Goal: Information Seeking & Learning: Learn about a topic

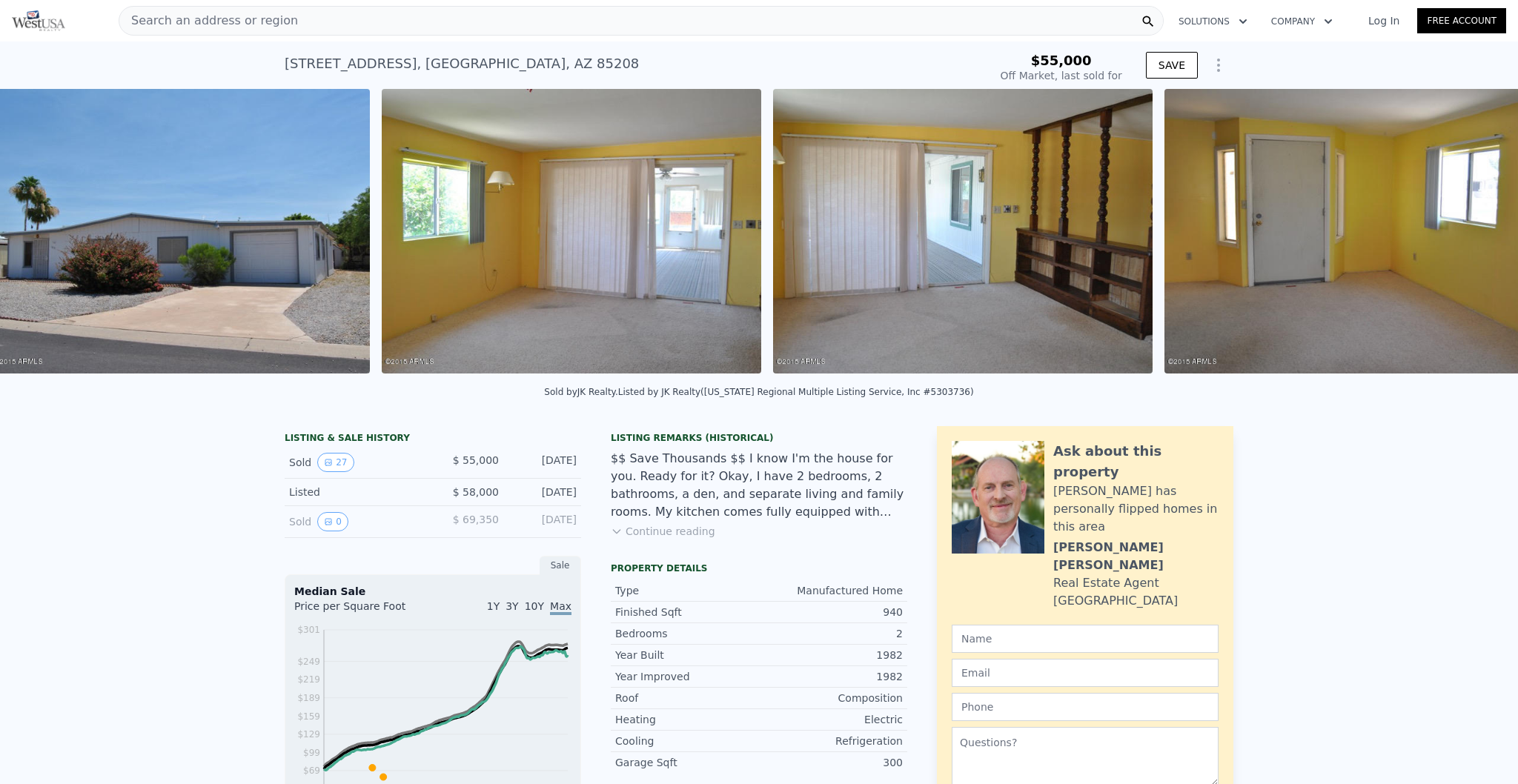
scroll to position [0, 1460]
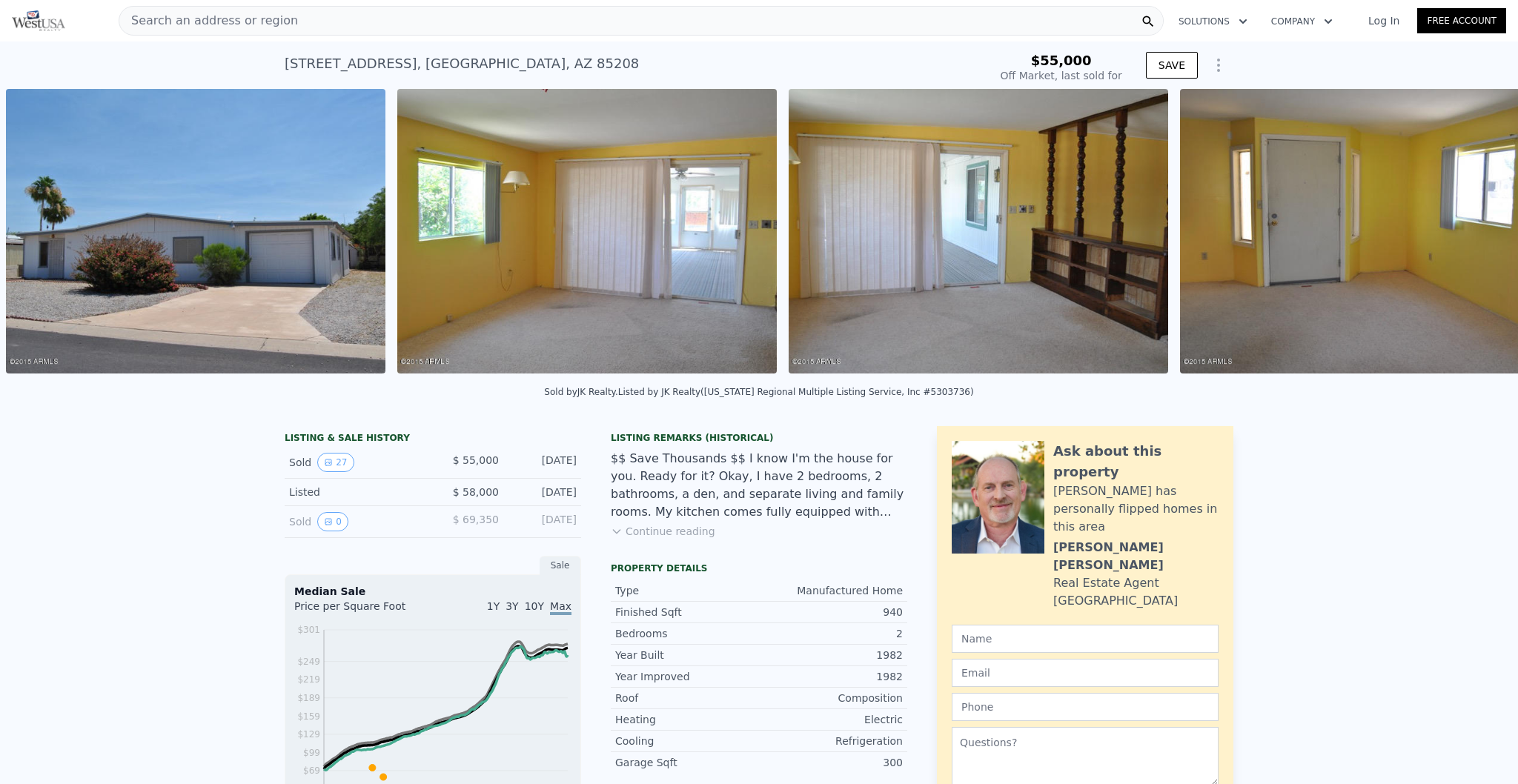
click at [542, 265] on img at bounding box center [587, 231] width 380 height 284
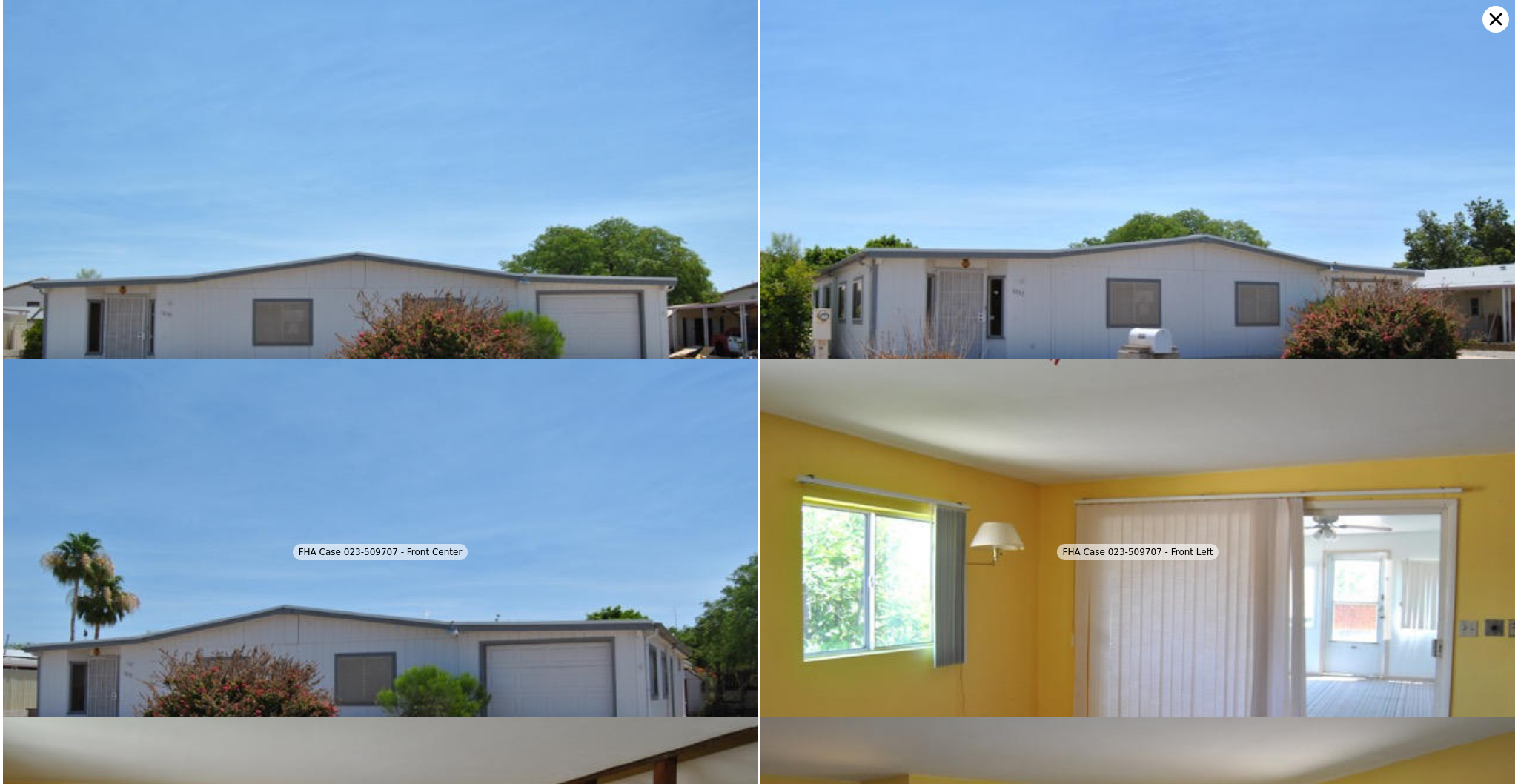
scroll to position [359, 0]
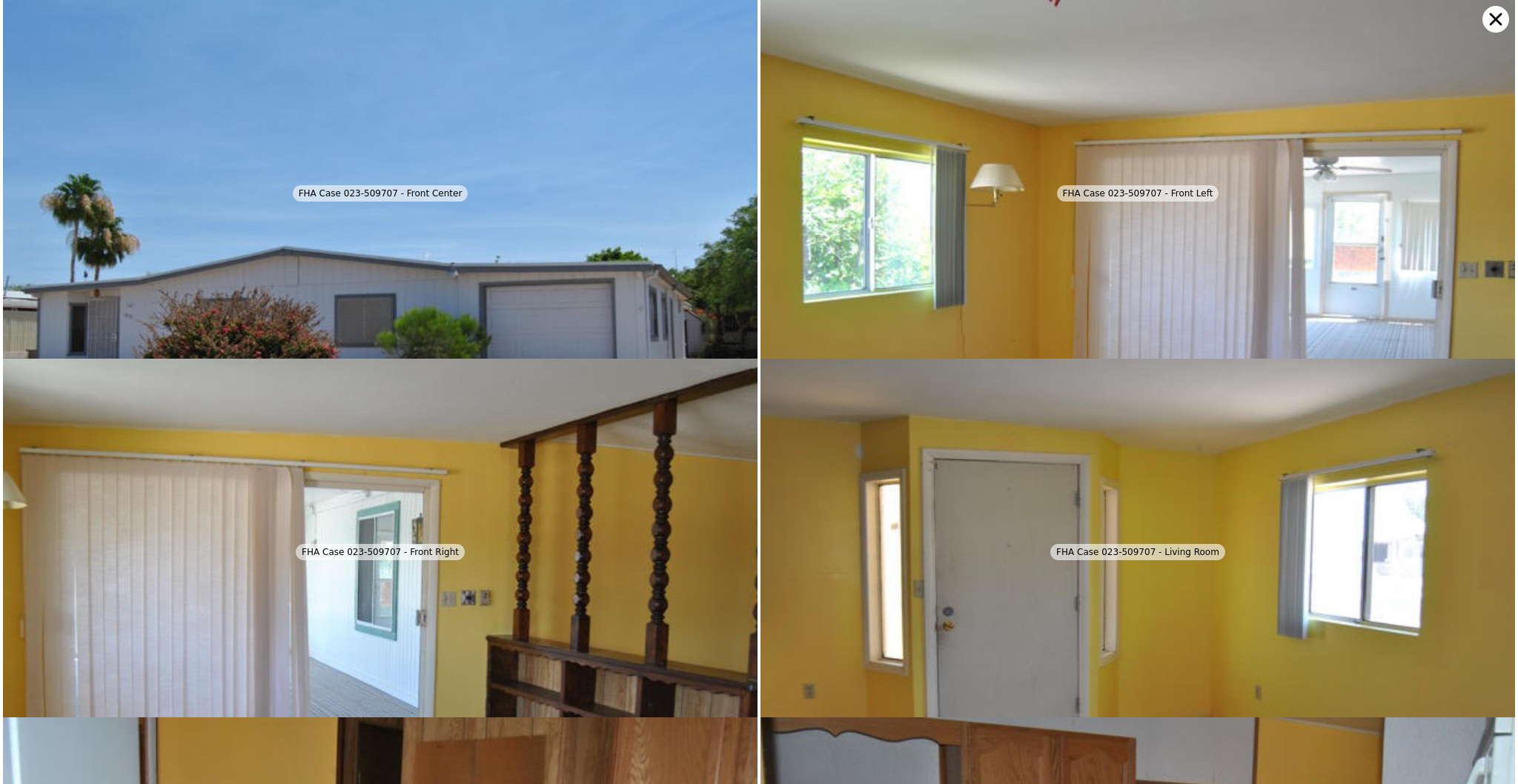
click at [879, 284] on img at bounding box center [1138, 283] width 755 height 566
click at [1098, 188] on div "FHA Case 023-509707 - Front Left" at bounding box center [1138, 194] width 162 height 17
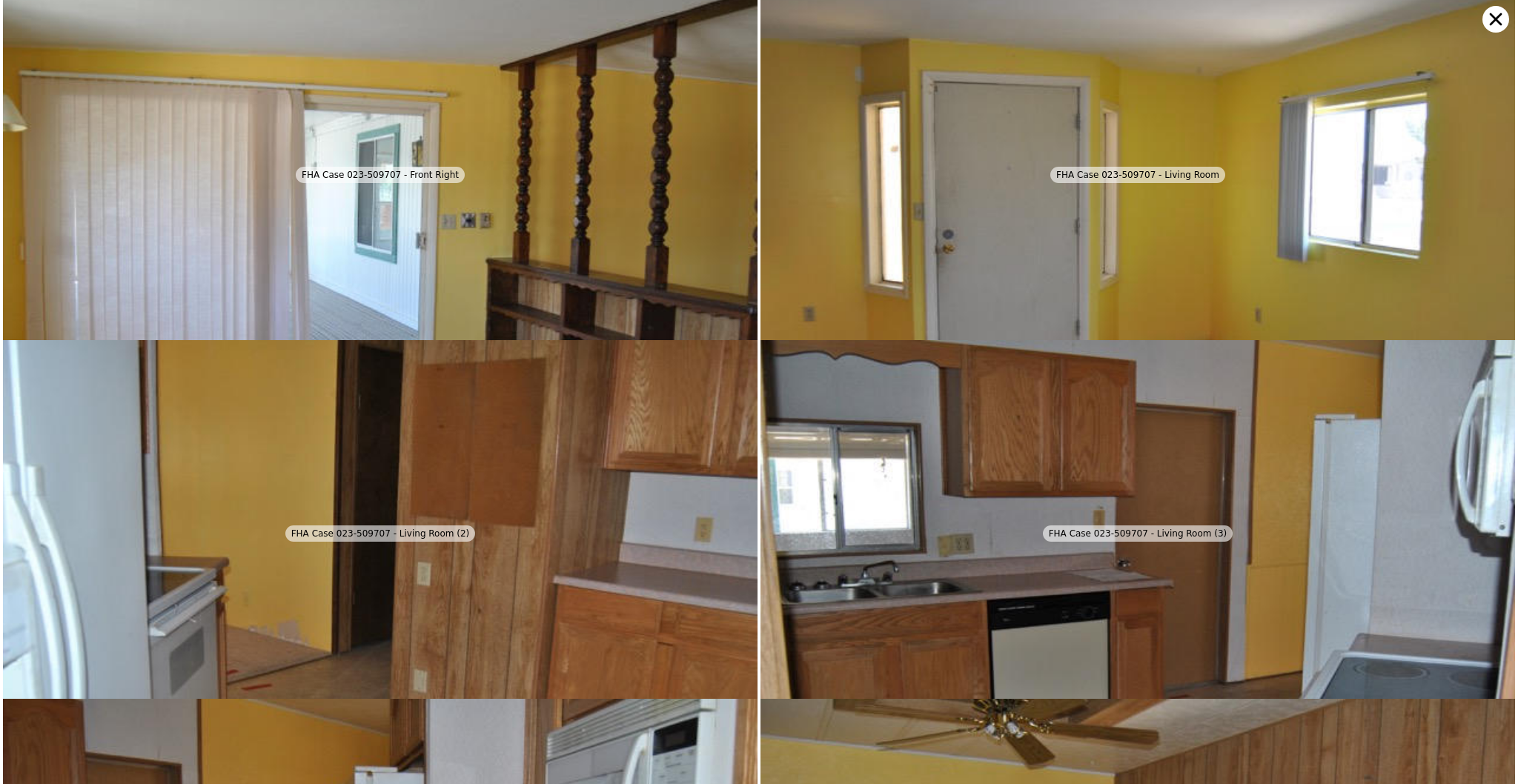
scroll to position [717, 0]
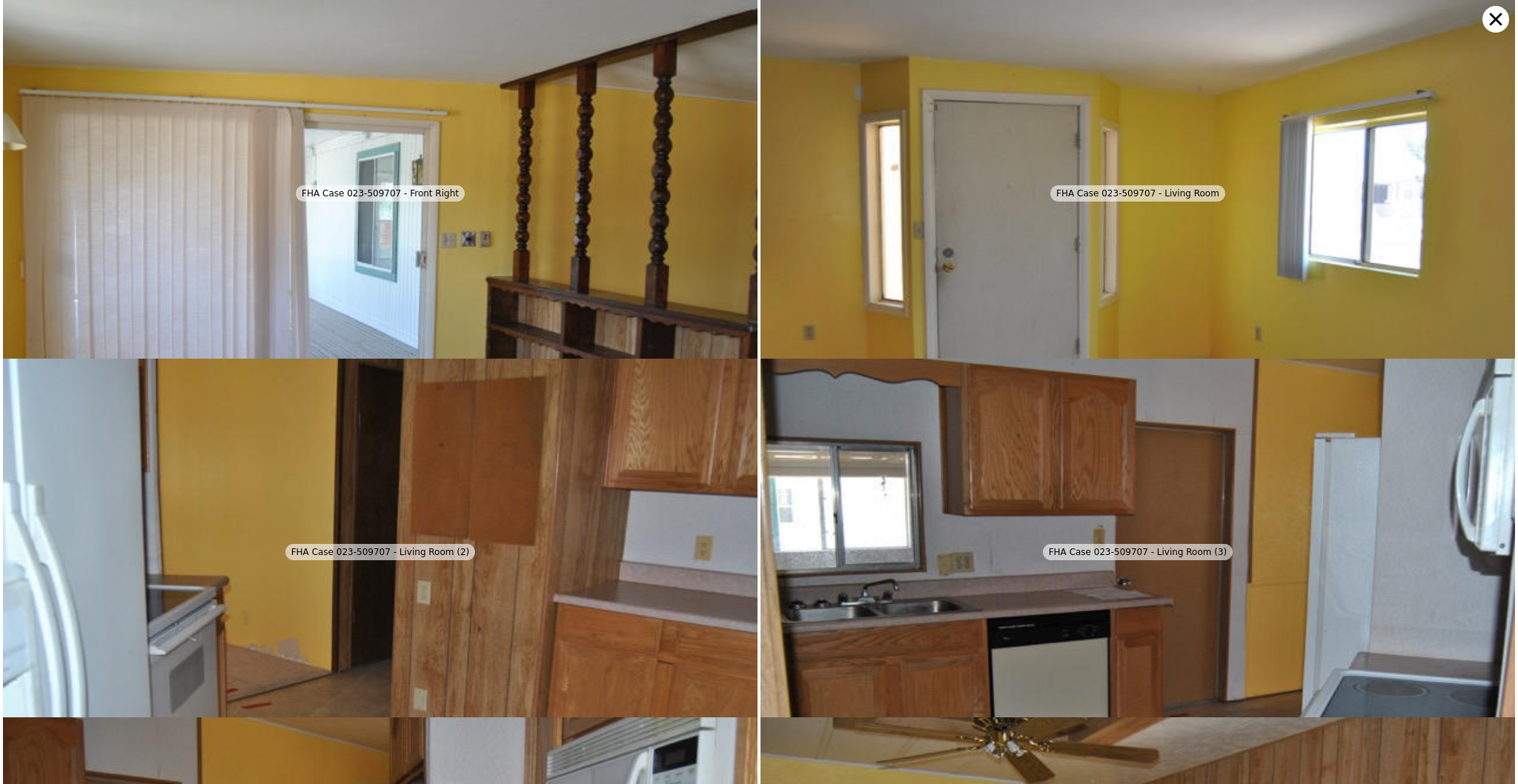
click at [1145, 560] on img at bounding box center [1138, 641] width 755 height 566
click at [1187, 191] on div "FHA Case 023-509707 - Living Room" at bounding box center [1137, 194] width 175 height 17
click at [1488, 25] on icon at bounding box center [1495, 19] width 27 height 27
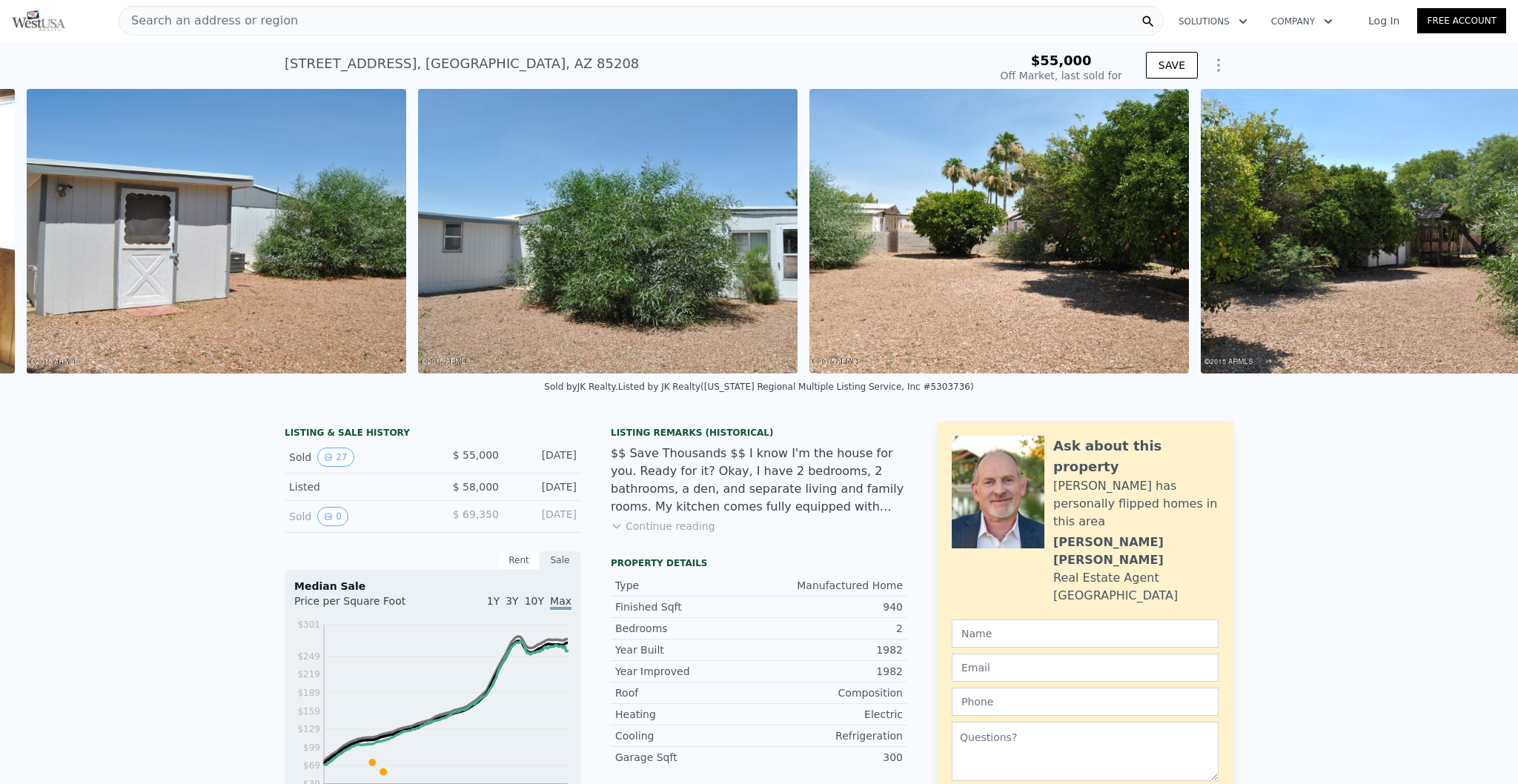
scroll to position [0, 9737]
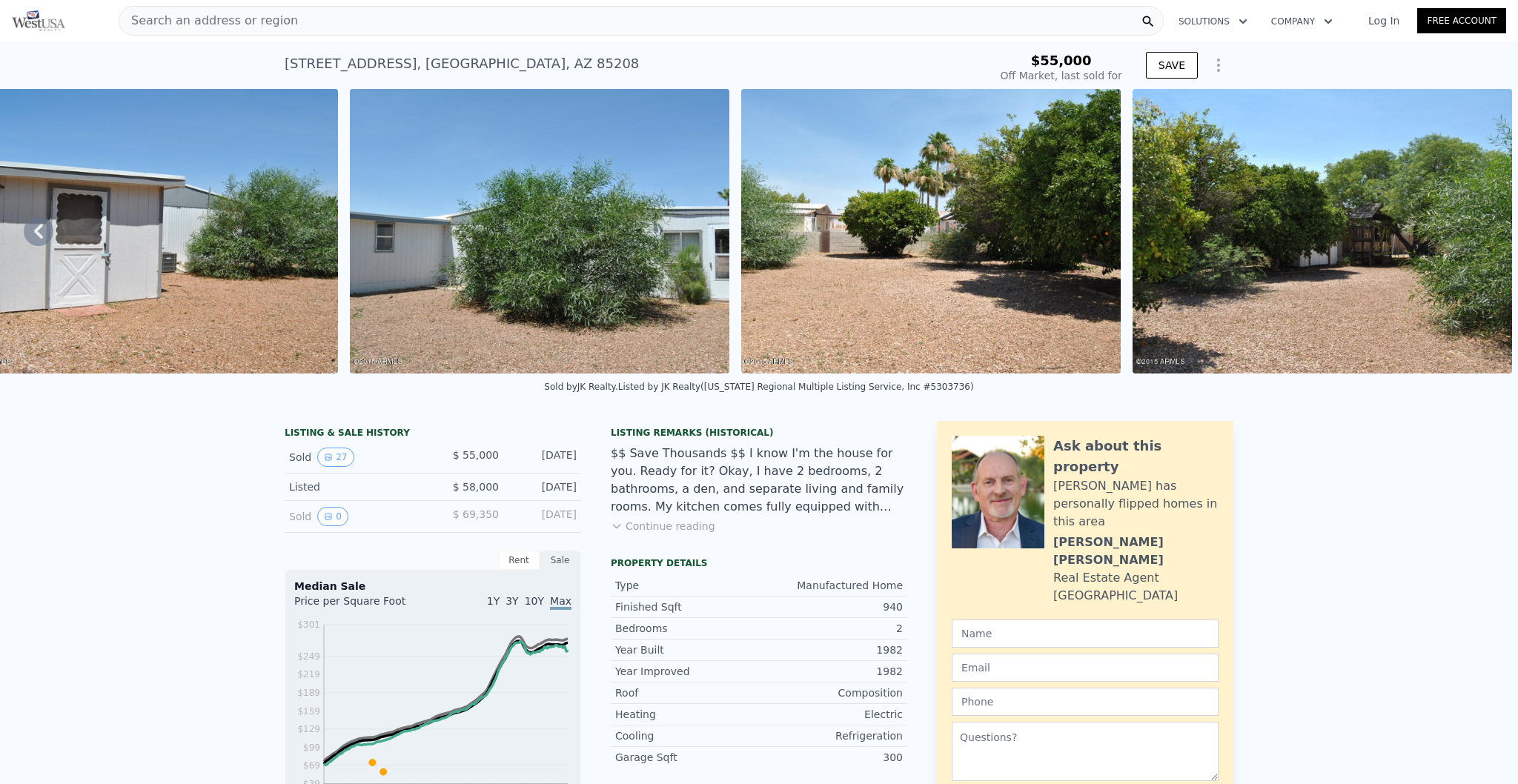
click at [45, 236] on icon at bounding box center [38, 231] width 29 height 29
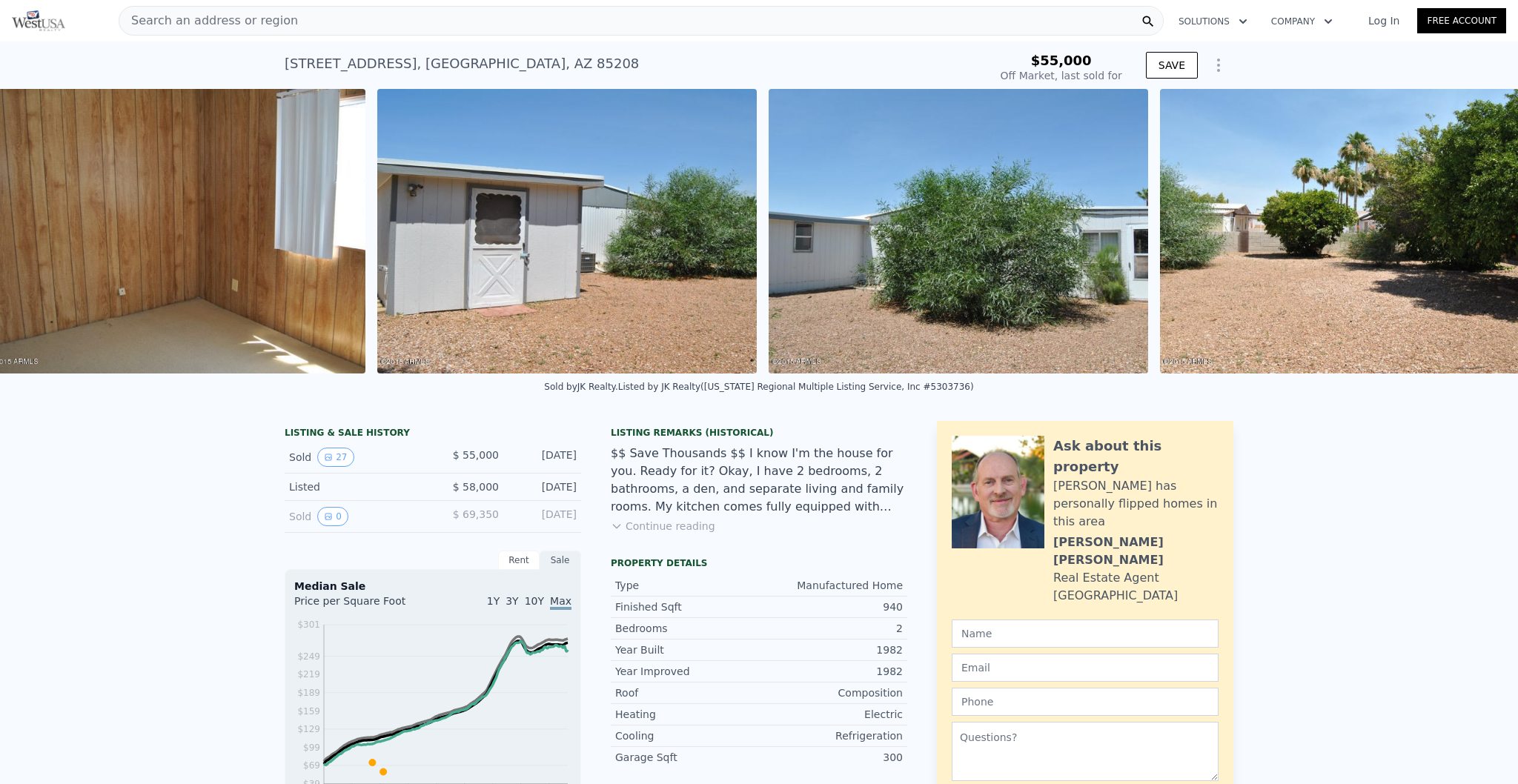
scroll to position [0, 9287]
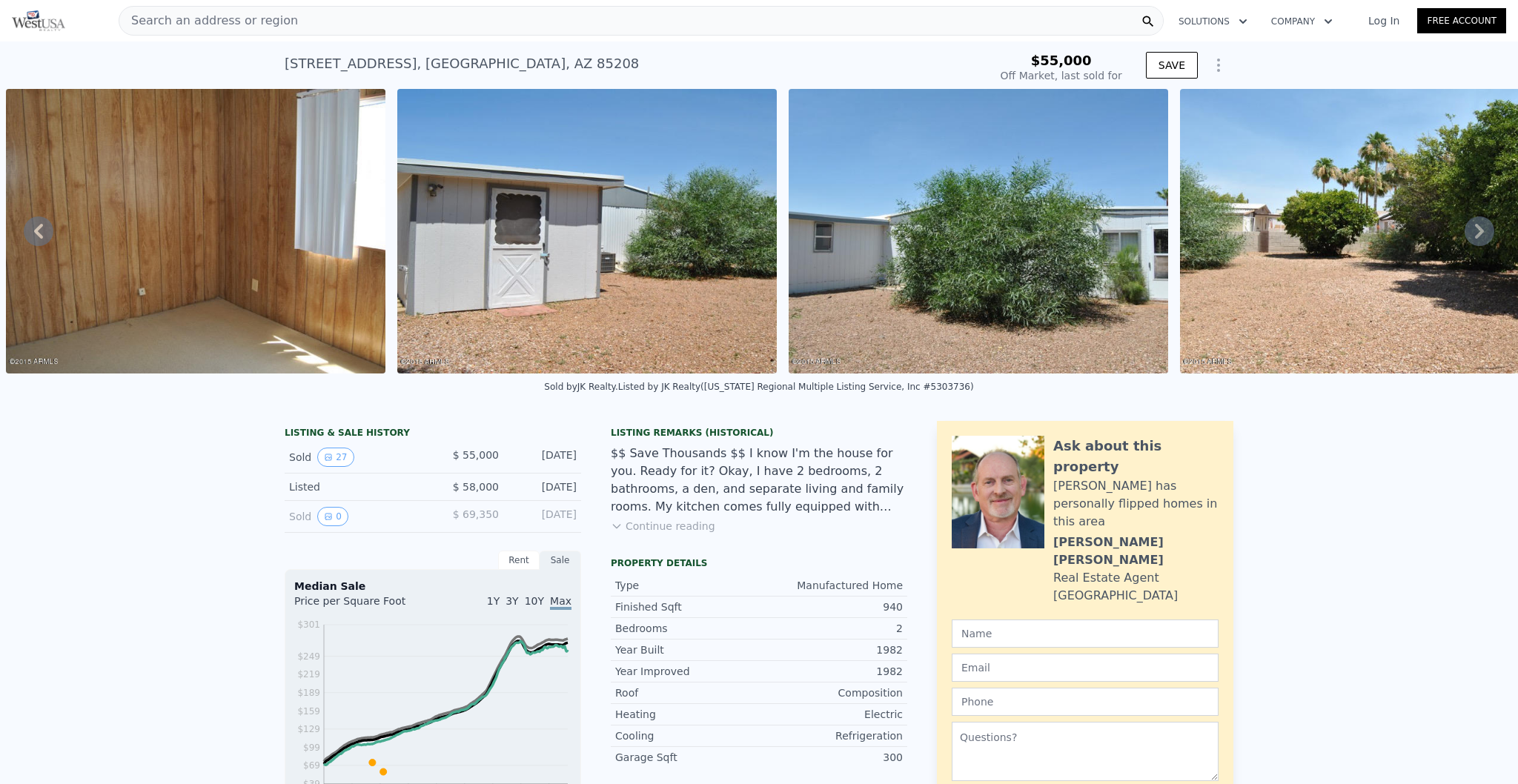
click at [45, 236] on icon at bounding box center [38, 231] width 29 height 29
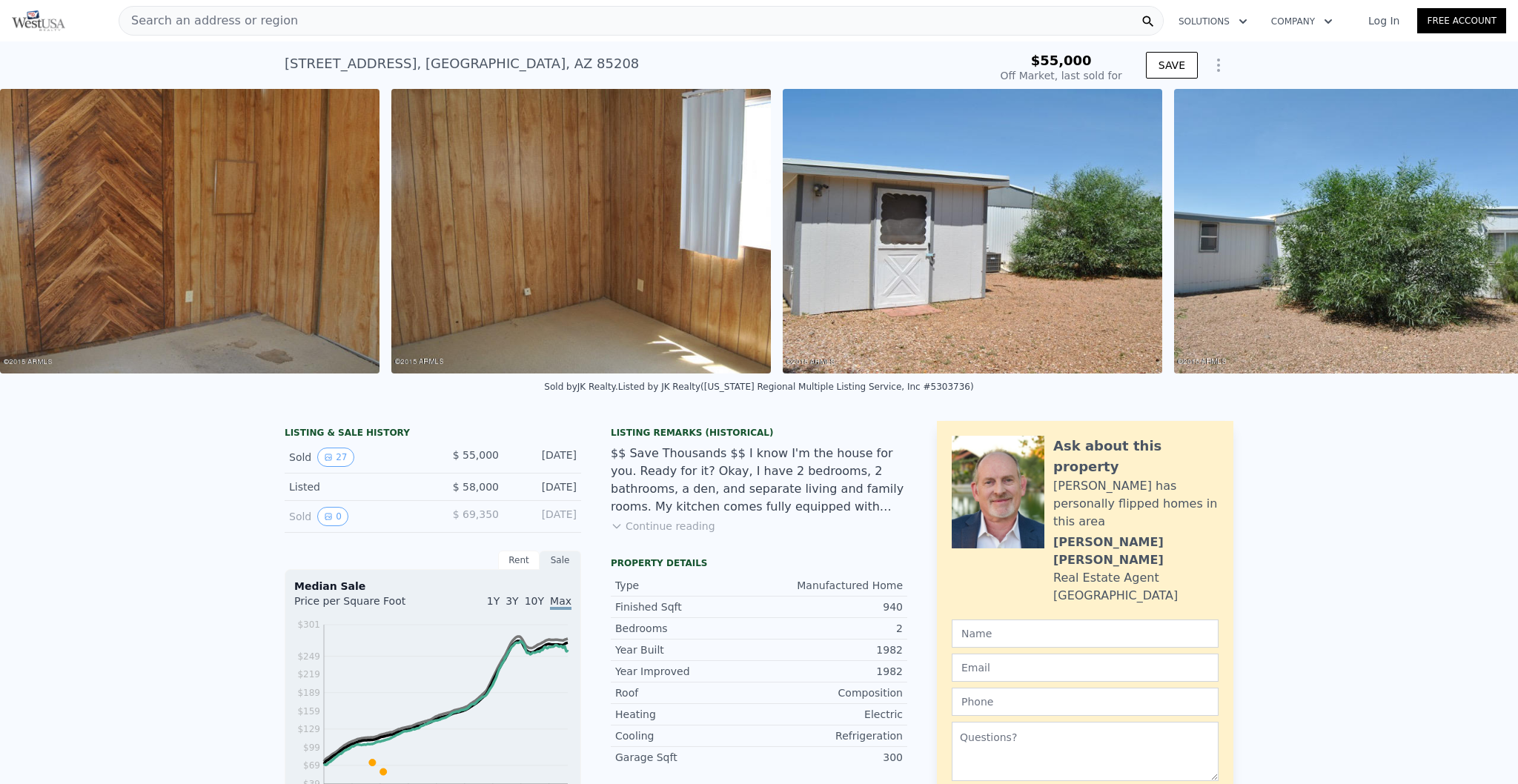
scroll to position [0, 8895]
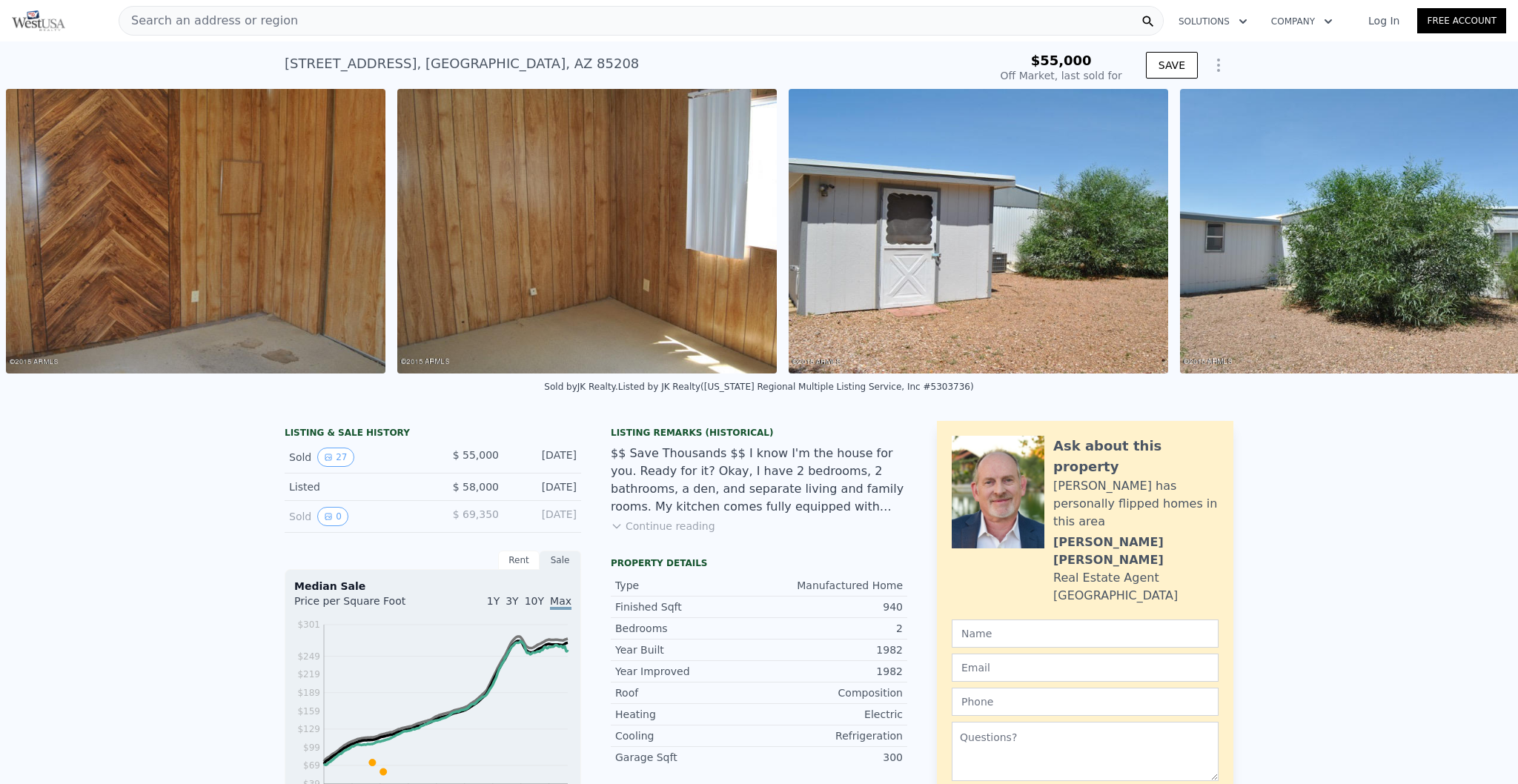
click at [45, 236] on img at bounding box center [196, 231] width 380 height 284
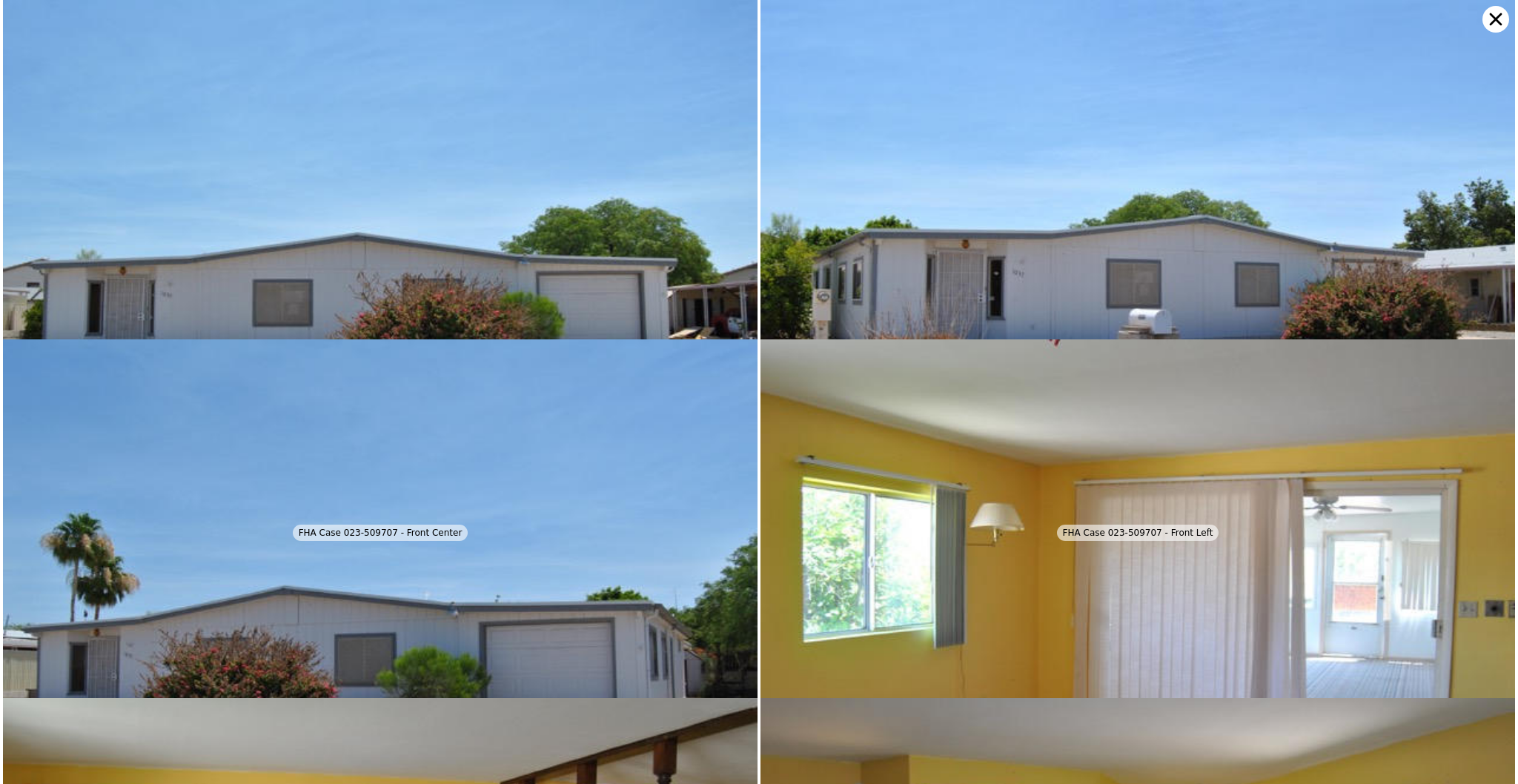
scroll to position [0, 0]
